Goal: Task Accomplishment & Management: Manage account settings

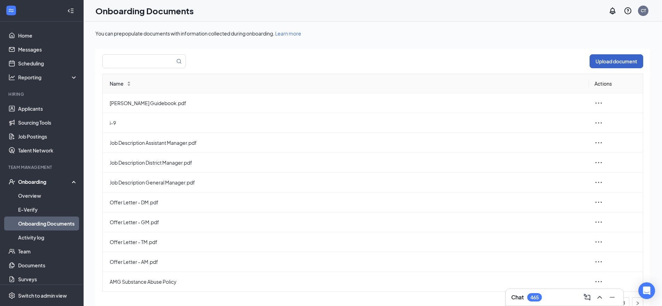
click at [611, 59] on button "Upload document" at bounding box center [616, 61] width 54 height 14
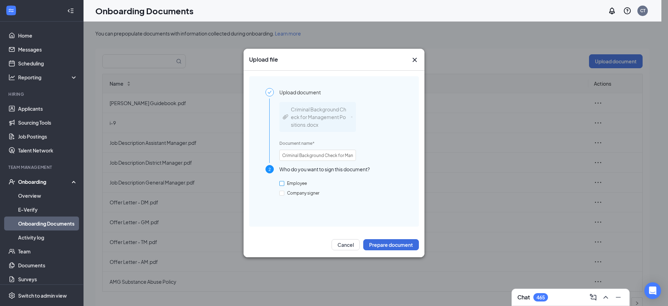
click at [303, 183] on span "Employee" at bounding box center [296, 183] width 25 height 5
click at [284, 183] on input "Employee" at bounding box center [282, 183] width 5 height 5
checkbox input "true"
click at [391, 243] on button "Prepare document" at bounding box center [391, 244] width 56 height 11
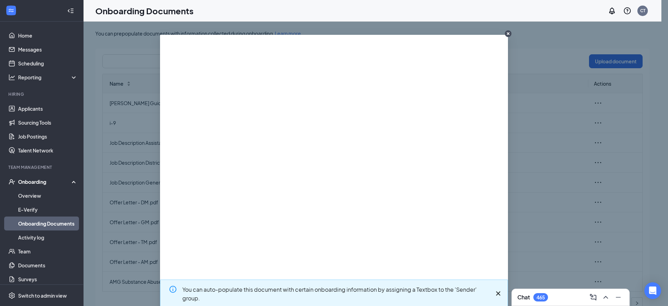
click at [475, 279] on div "You can auto-populate this document with certain onboarding information by assi…" at bounding box center [334, 153] width 668 height 306
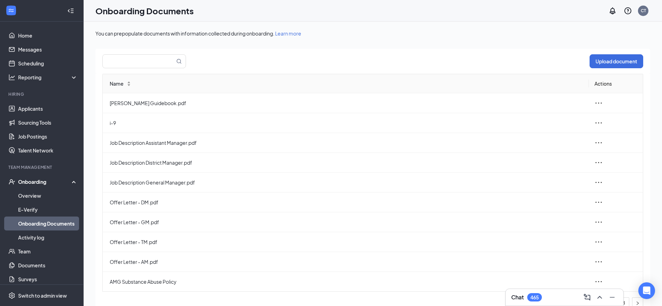
click at [34, 182] on div "Onboarding" at bounding box center [45, 181] width 54 height 7
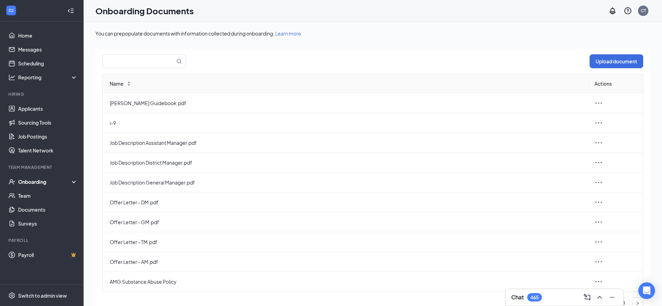
click at [381, 44] on div "You can prepopulate documents with information collected during onboarding. Lea…" at bounding box center [372, 179] width 555 height 299
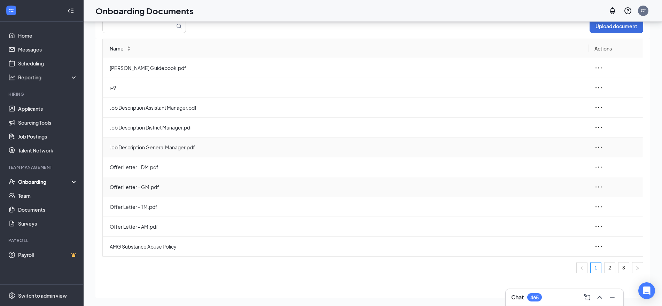
scroll to position [31, 0]
click at [604, 267] on link "2" at bounding box center [609, 267] width 10 height 10
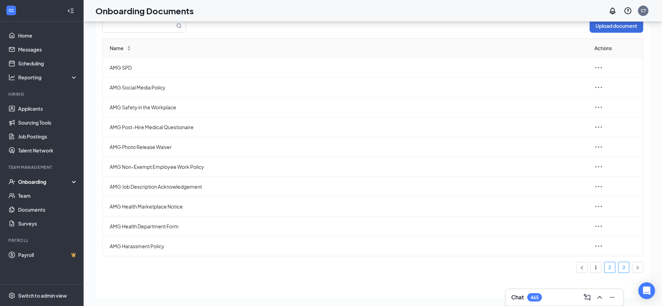
click at [618, 267] on link "3" at bounding box center [623, 267] width 10 height 10
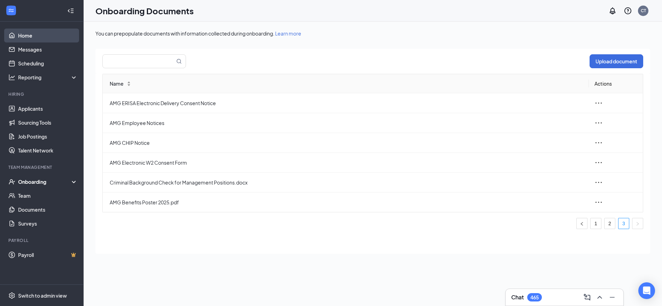
click at [29, 34] on link "Home" at bounding box center [48, 36] width 60 height 14
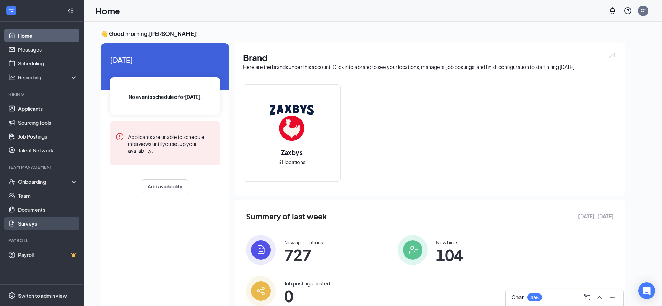
click at [32, 225] on link "Surveys" at bounding box center [48, 224] width 60 height 14
click at [534, 244] on icon "ChevronUp" at bounding box center [599, 297] width 8 height 8
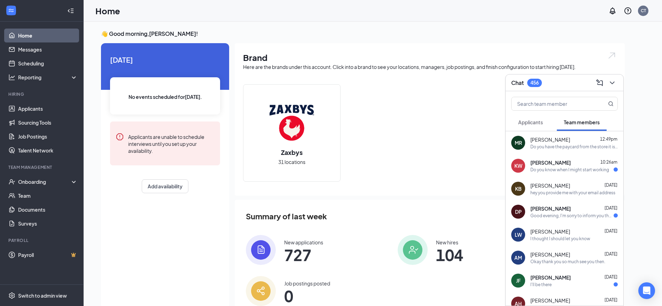
click at [534, 152] on div "MR Melissa Ray 12:49pm Do you have the paycard from the store it is on there." at bounding box center [564, 142] width 118 height 23
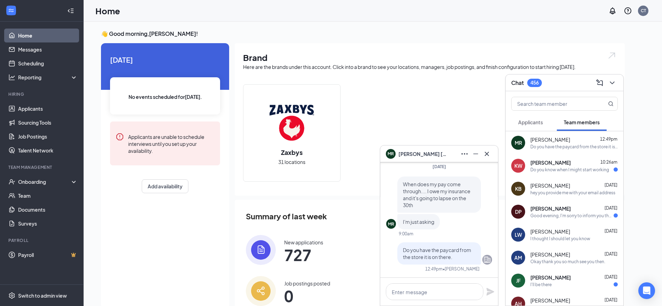
click at [474, 115] on div "Zaxbys 31 locations" at bounding box center [429, 135] width 373 height 103
click at [487, 154] on icon "Cross" at bounding box center [487, 153] width 4 height 4
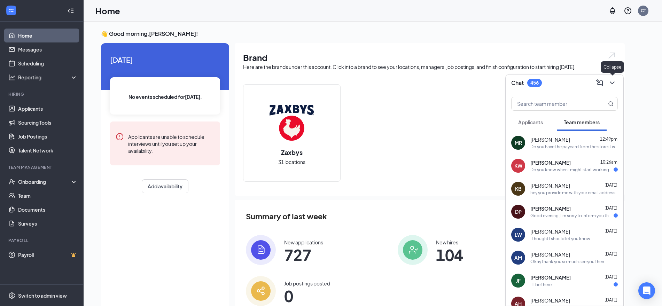
click at [534, 83] on icon "ChevronDown" at bounding box center [612, 82] width 5 height 3
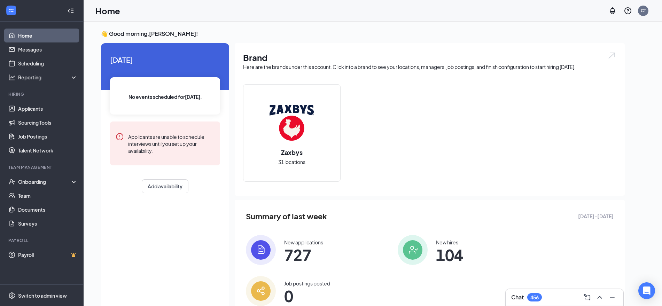
click at [534, 84] on div "👋 Good morning, Colleen Taylor ! Today No events scheduled for today . Applican…" at bounding box center [372, 177] width 555 height 295
click at [534, 244] on icon "ChevronUp" at bounding box center [599, 297] width 8 height 8
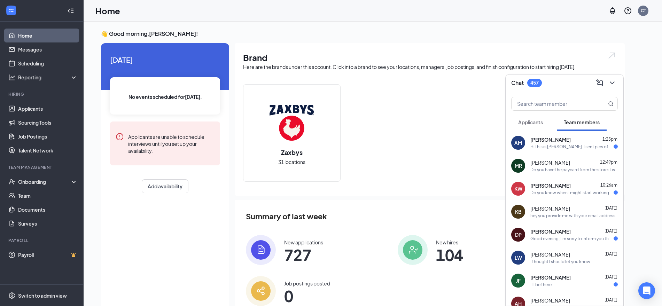
click at [534, 148] on div "Hi this is Alexis Moore. I sent pics of my id to the email I sent my social sec…" at bounding box center [571, 147] width 83 height 6
